Goal: Browse casually

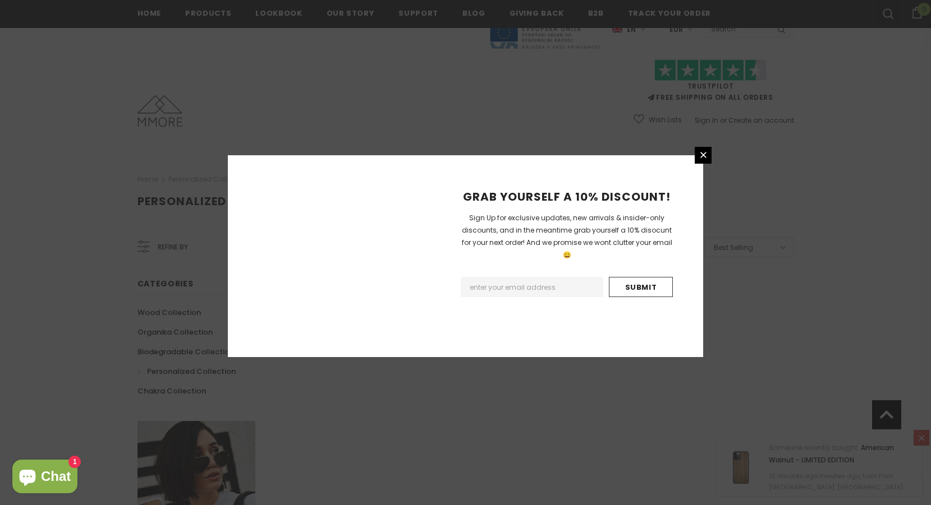
scroll to position [644, 0]
